Goal: Entertainment & Leisure: Browse casually

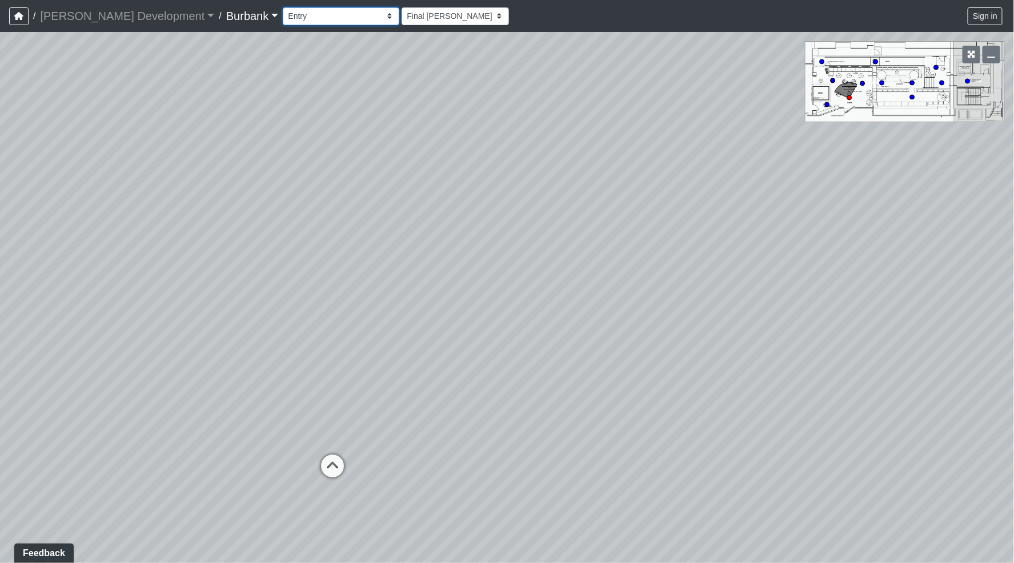
click at [283, 10] on select "Couch Counter Entry Pool Table Seating Cardio Entry Weights Archway Flatscreen …" at bounding box center [341, 16] width 117 height 18
click at [283, 7] on select "Couch Counter Entry Pool Table Seating Cardio Entry Weights Archway Flatscreen …" at bounding box center [341, 16] width 117 height 18
select select "jfc2H4TvEMPFFZMvi8WLDr"
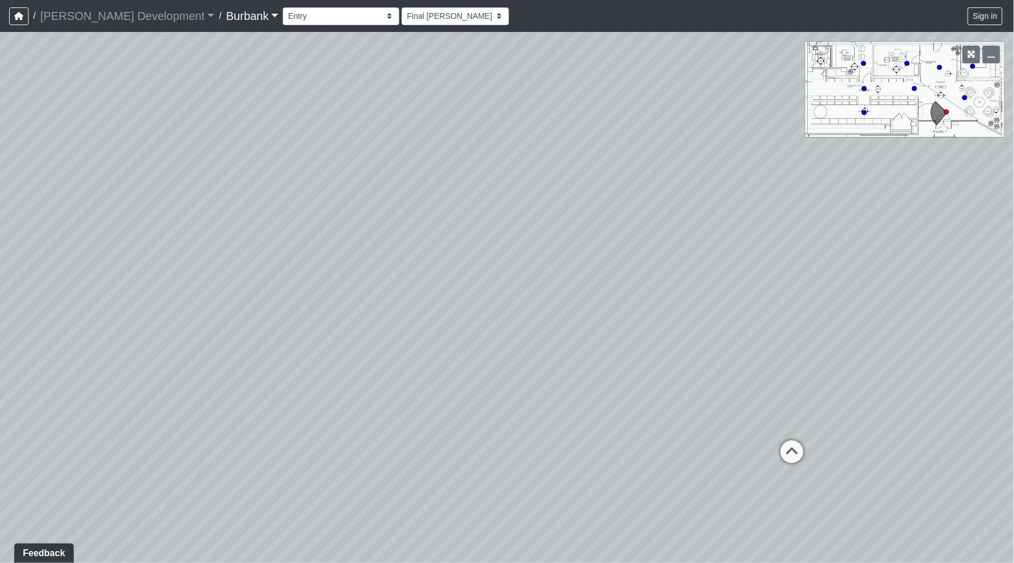
drag, startPoint x: 359, startPoint y: 399, endPoint x: 1218, endPoint y: 421, distance: 859.5
click at [1013, 421] on html "/ [PERSON_NAME] Development [PERSON_NAME] Development Loading... / Burbank Burb…" at bounding box center [507, 281] width 1014 height 563
